Goal: Find specific page/section: Find specific page/section

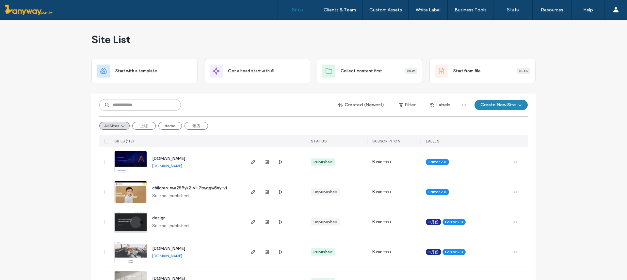
drag, startPoint x: 0, startPoint y: 0, endPoint x: 124, endPoint y: 102, distance: 161.0
click at [124, 102] on input at bounding box center [140, 105] width 82 height 12
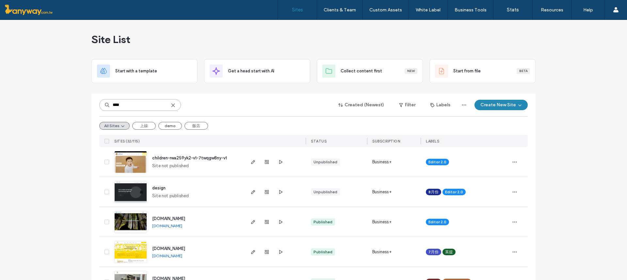
type input "****"
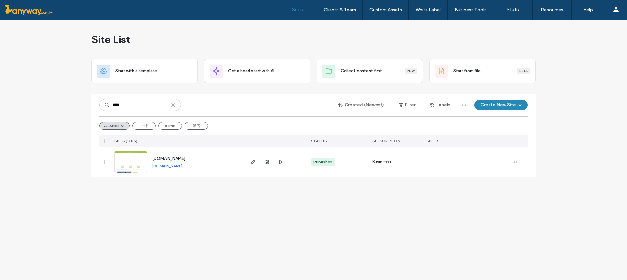
click at [127, 156] on img at bounding box center [131, 173] width 32 height 44
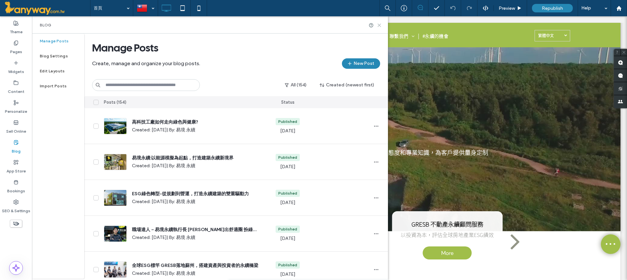
click at [380, 24] on icon at bounding box center [379, 25] width 5 height 5
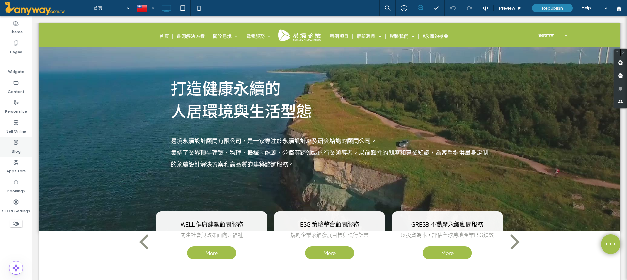
click at [16, 145] on label "Blog" at bounding box center [16, 149] width 9 height 9
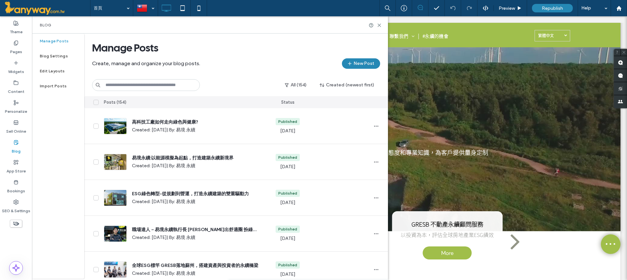
click at [12, 141] on div "Blog" at bounding box center [16, 147] width 32 height 20
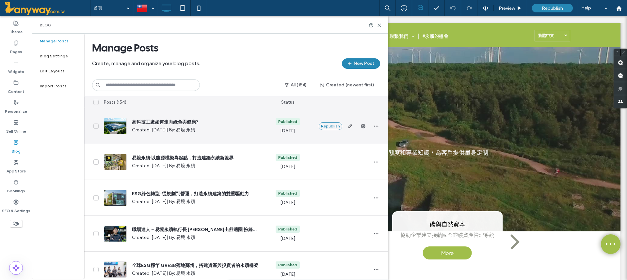
click at [119, 123] on div at bounding box center [115, 126] width 23 height 16
